Goal: Find specific page/section: Find specific page/section

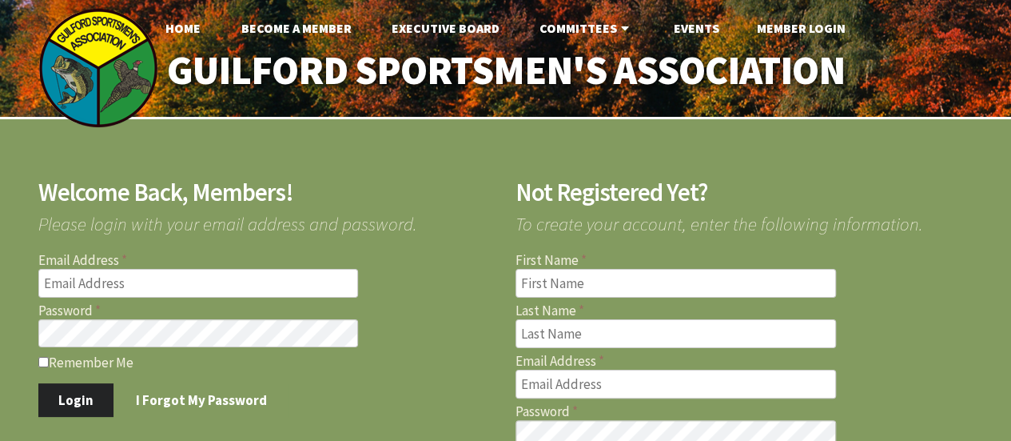
click at [203, 292] on input "Email Address" at bounding box center [198, 283] width 321 height 29
type input "[EMAIL_ADDRESS][DOMAIN_NAME]"
click at [99, 396] on button "Login" at bounding box center [76, 400] width 76 height 34
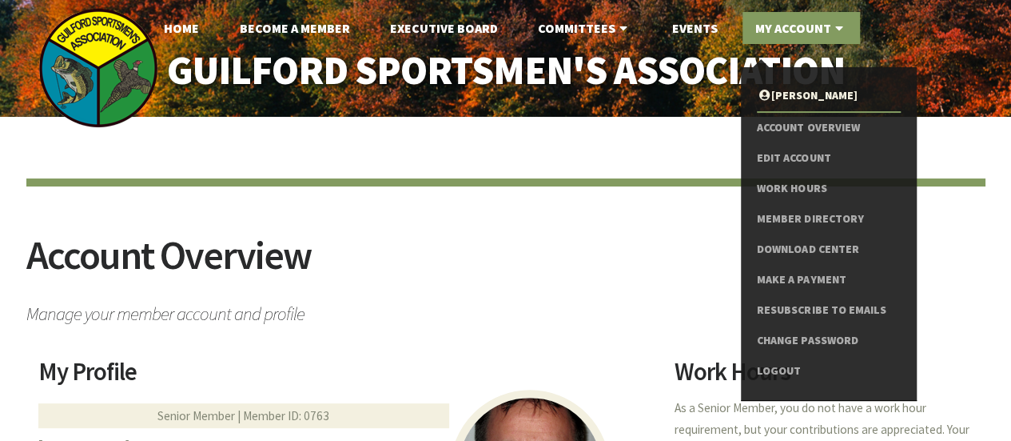
click at [793, 32] on link "My Account" at bounding box center [802, 28] width 118 height 32
click at [843, 245] on link "Download Center" at bounding box center [828, 249] width 143 height 30
